Goal: Information Seeking & Learning: Stay updated

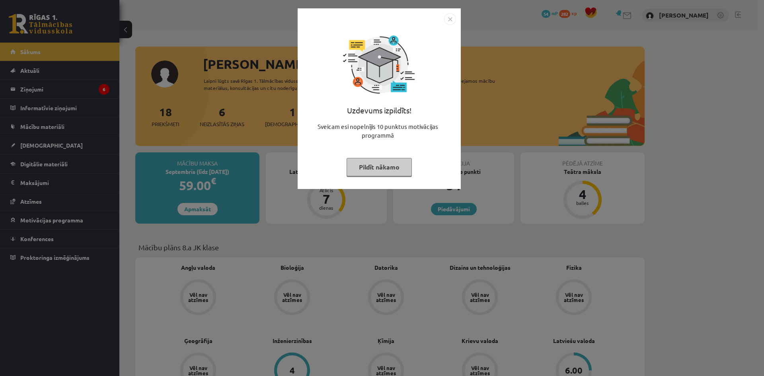
click at [449, 21] on img "Close" at bounding box center [450, 19] width 12 height 12
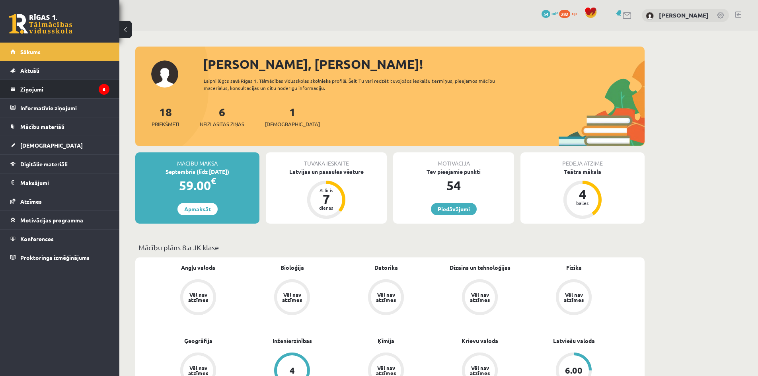
click at [86, 85] on legend "Ziņojumi 6" at bounding box center [64, 89] width 89 height 18
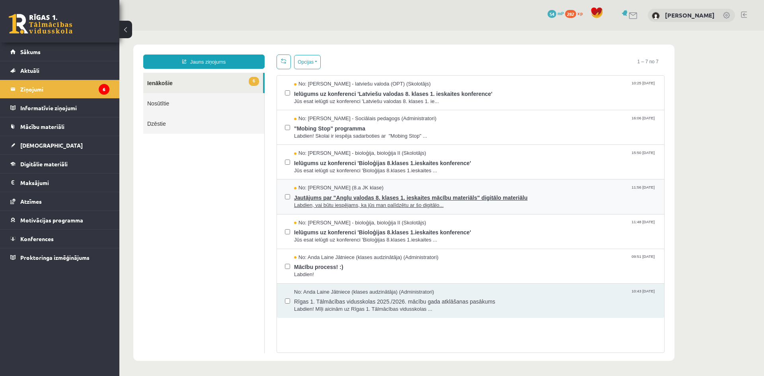
click at [338, 197] on span "Jautājums par "Angļu valodas 8. klases 1. ieskaites mācību materiāls" digitālo …" at bounding box center [475, 197] width 362 height 10
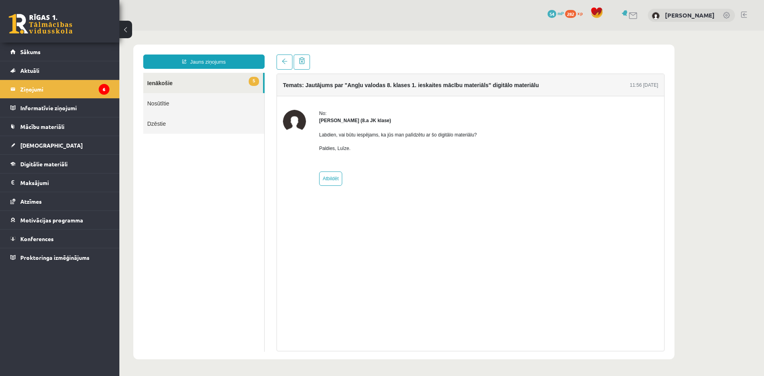
click at [224, 83] on link "5 Ienākošie" at bounding box center [203, 83] width 120 height 20
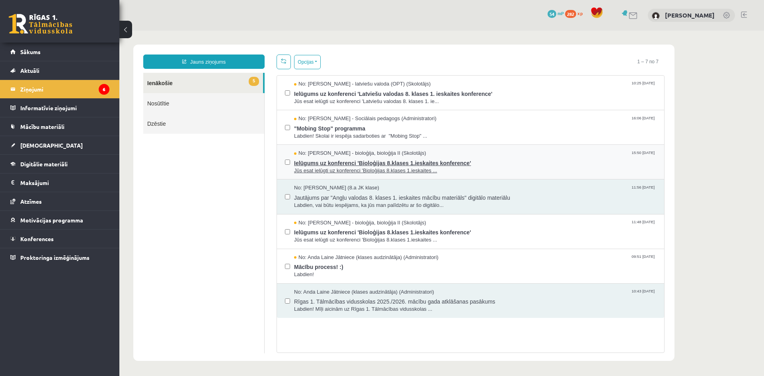
click at [355, 157] on span "Ielūgums uz konferenci 'Bioloģijas 8.klases 1.ieskaites konference'" at bounding box center [475, 162] width 362 height 10
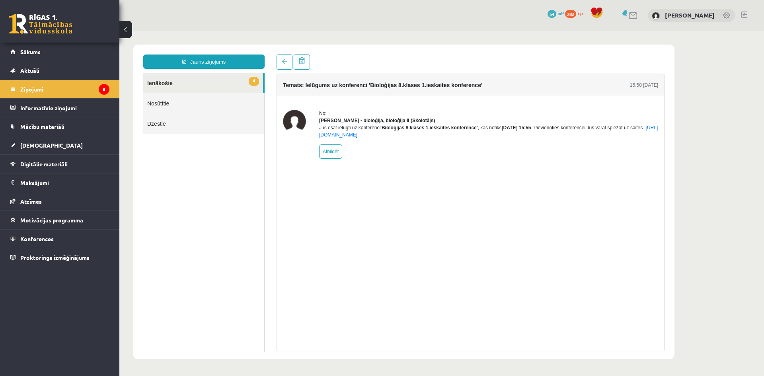
click at [245, 81] on link "4 Ienākošie" at bounding box center [203, 83] width 120 height 20
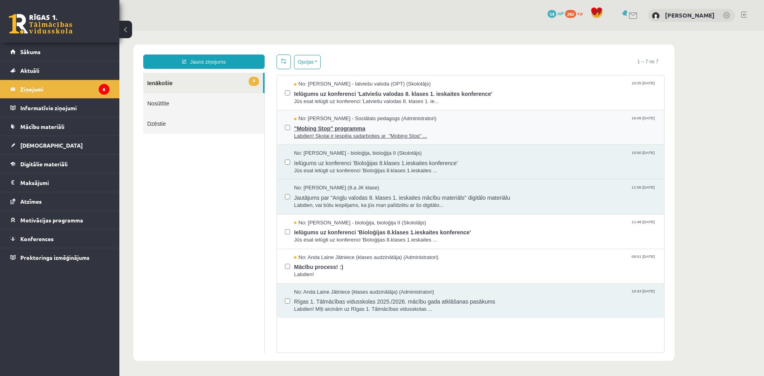
click at [338, 129] on span ""Mobing Stop" programma" at bounding box center [475, 128] width 362 height 10
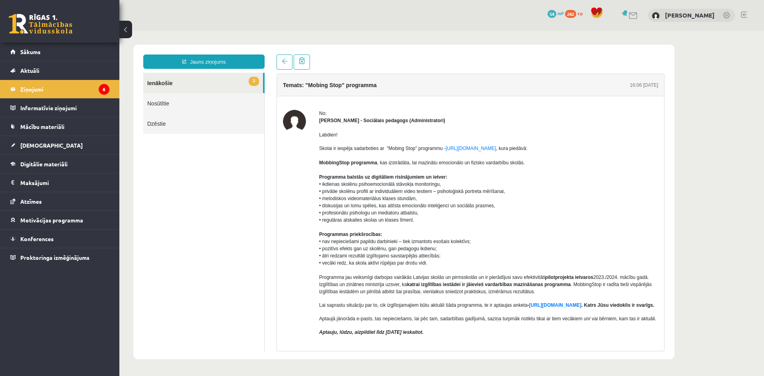
click at [173, 80] on link "3 Ienākošie" at bounding box center [203, 83] width 120 height 20
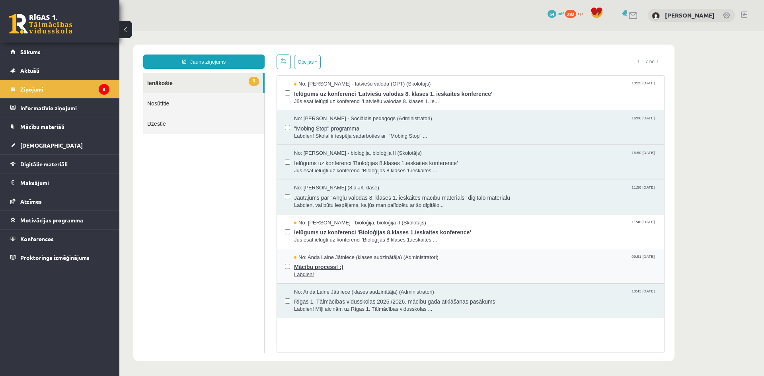
click at [335, 267] on span "Mācību process! :)" at bounding box center [475, 266] width 362 height 10
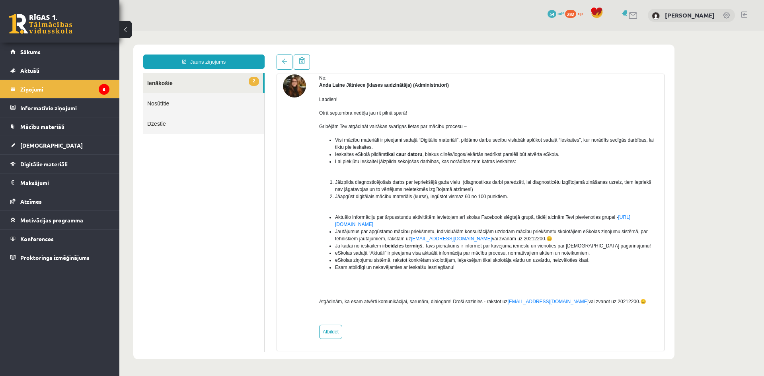
scroll to position [37, 0]
click at [216, 85] on link "2 Ienākošie" at bounding box center [203, 83] width 120 height 20
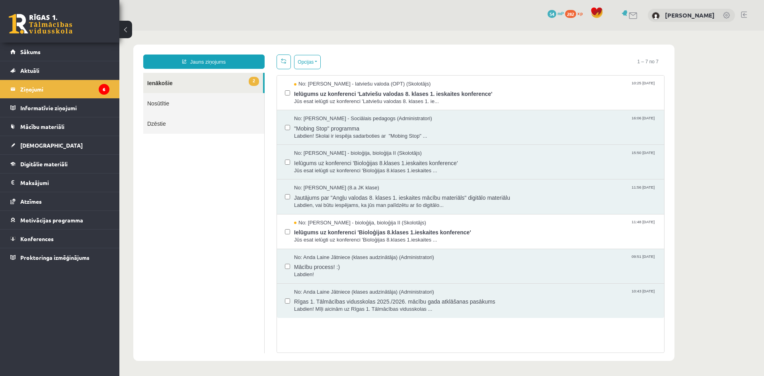
scroll to position [0, 0]
click at [369, 99] on span "Jūs esat ielūgti uz konferenci 'Latviešu valodas 8. klases 1. ie..." at bounding box center [475, 102] width 362 height 8
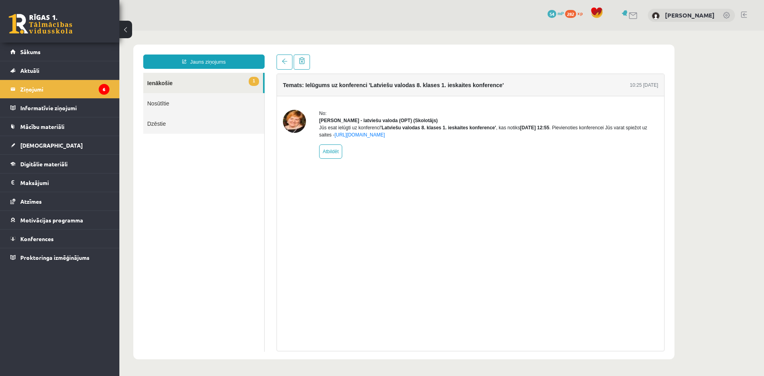
click at [223, 82] on link "1 Ienākošie" at bounding box center [203, 83] width 120 height 20
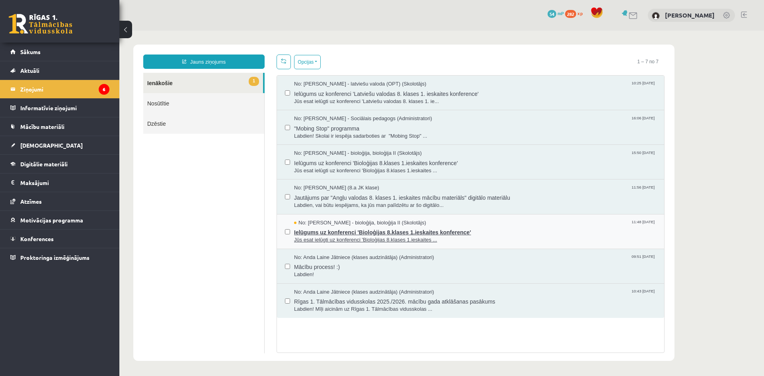
click at [355, 229] on span "Ielūgums uz konferenci 'Bioloģijas 8.klases 1.ieskaites konference'" at bounding box center [475, 231] width 362 height 10
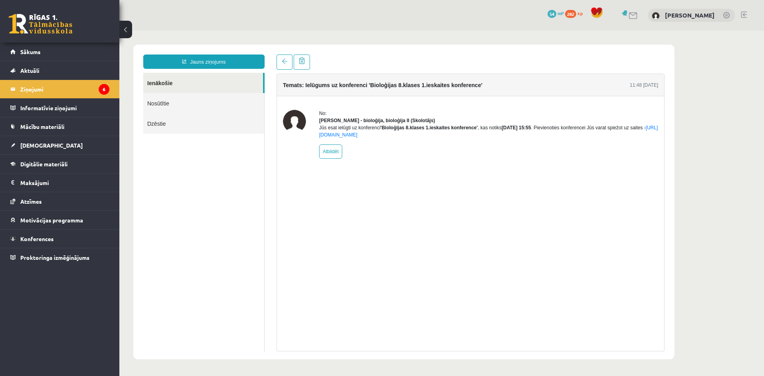
click at [203, 82] on link "Ienākošie" at bounding box center [203, 83] width 120 height 20
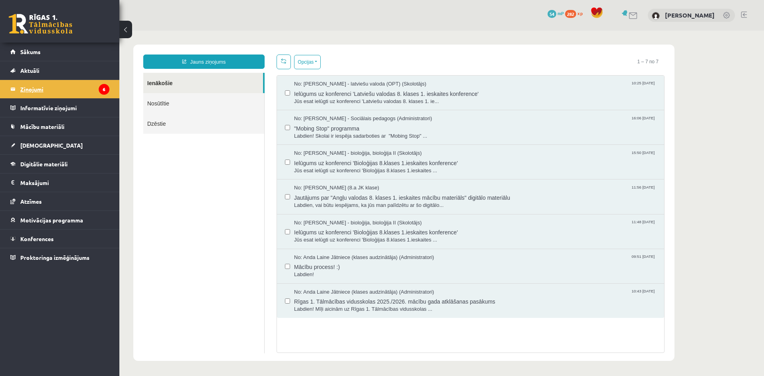
click at [84, 93] on legend "Ziņojumi 6" at bounding box center [64, 89] width 89 height 18
click at [70, 49] on link "Sākums" at bounding box center [59, 52] width 99 height 18
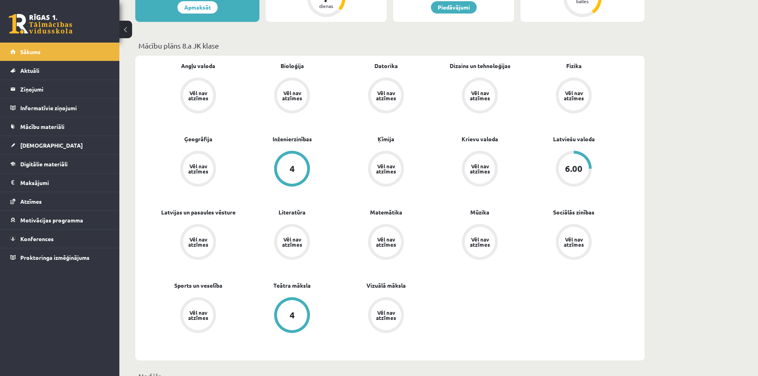
scroll to position [199, 0]
